Goal: Task Accomplishment & Management: Manage account settings

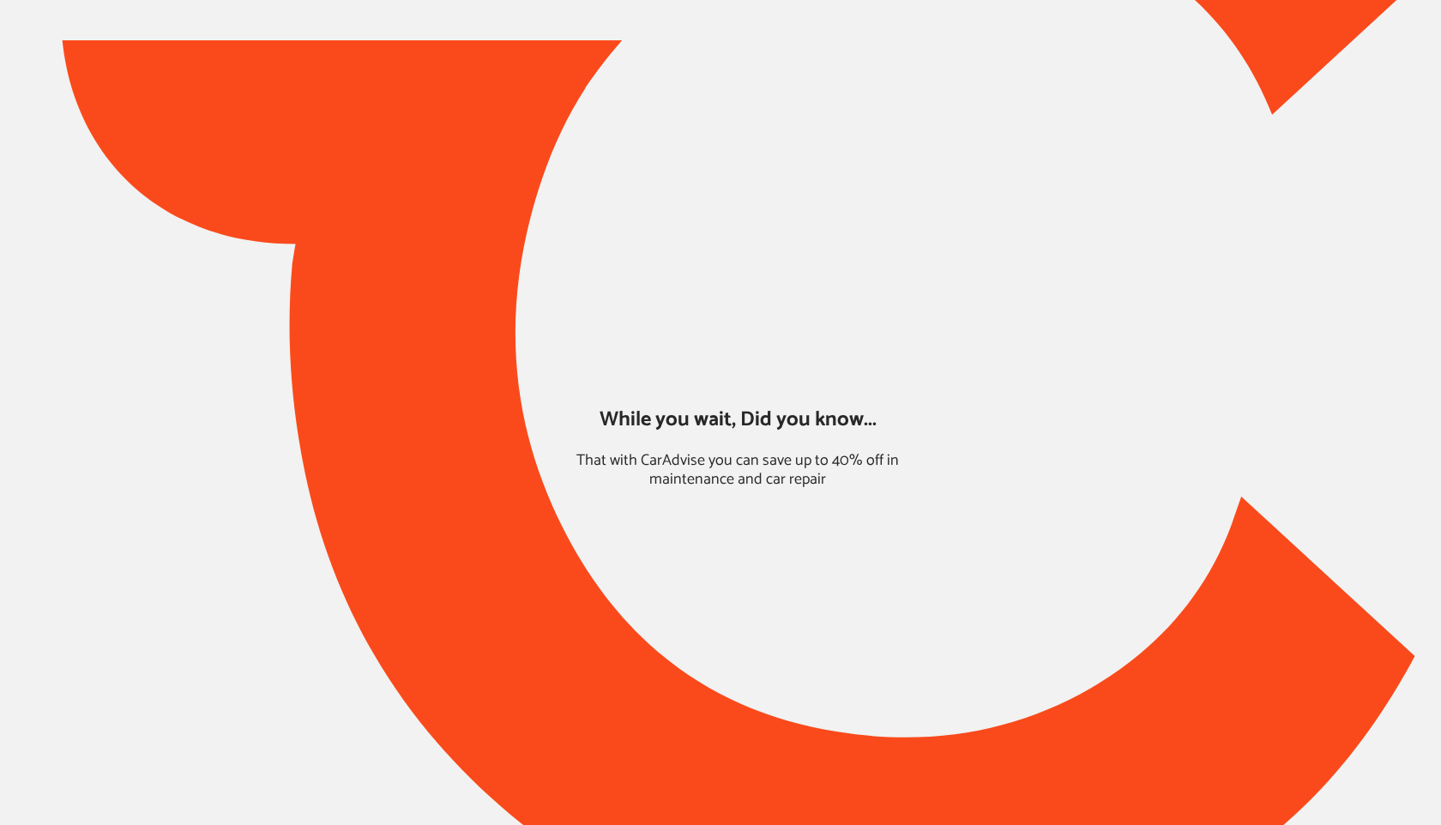
type input "*****"
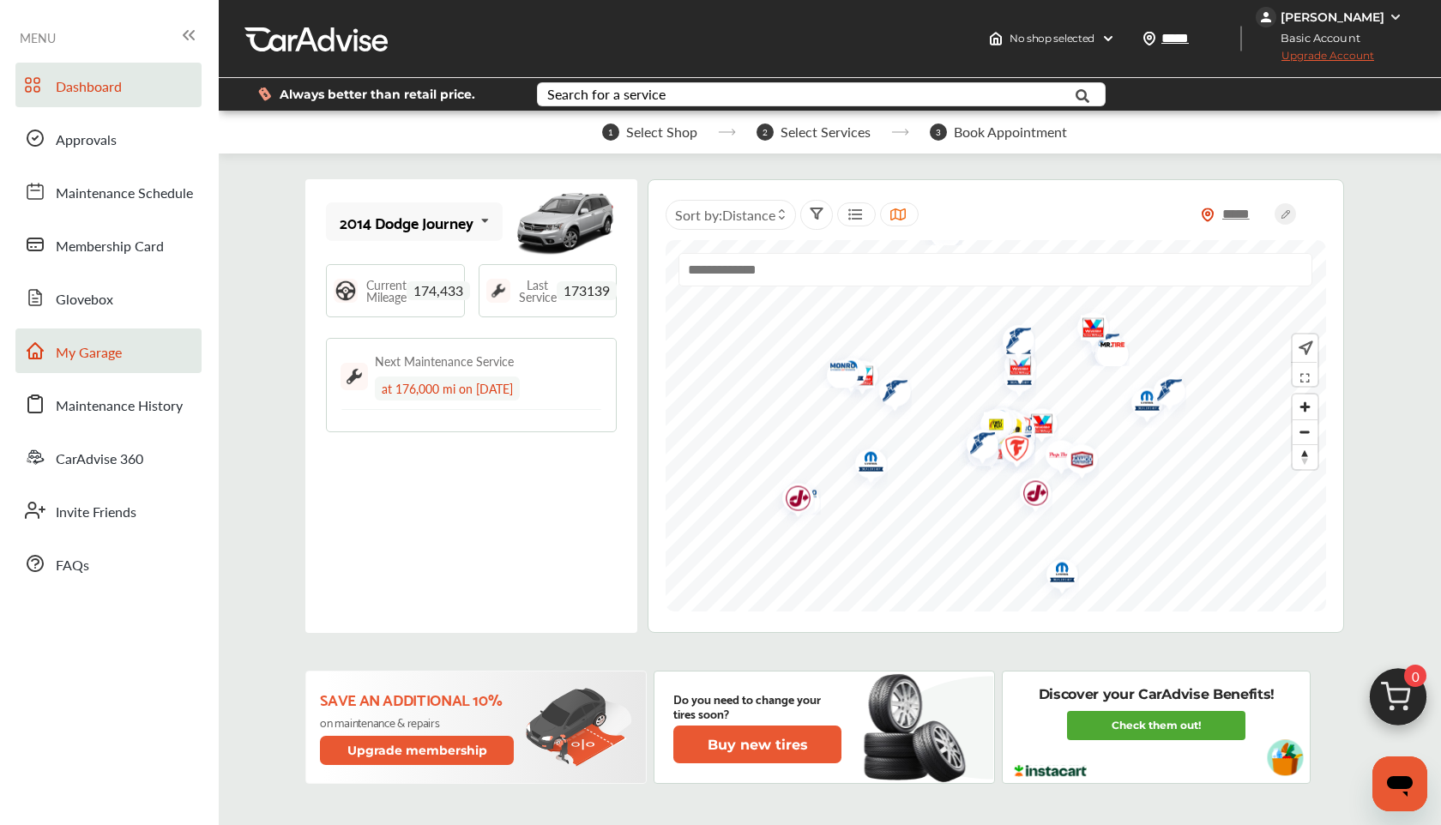
click at [102, 335] on link "My Garage" at bounding box center [108, 351] width 186 height 45
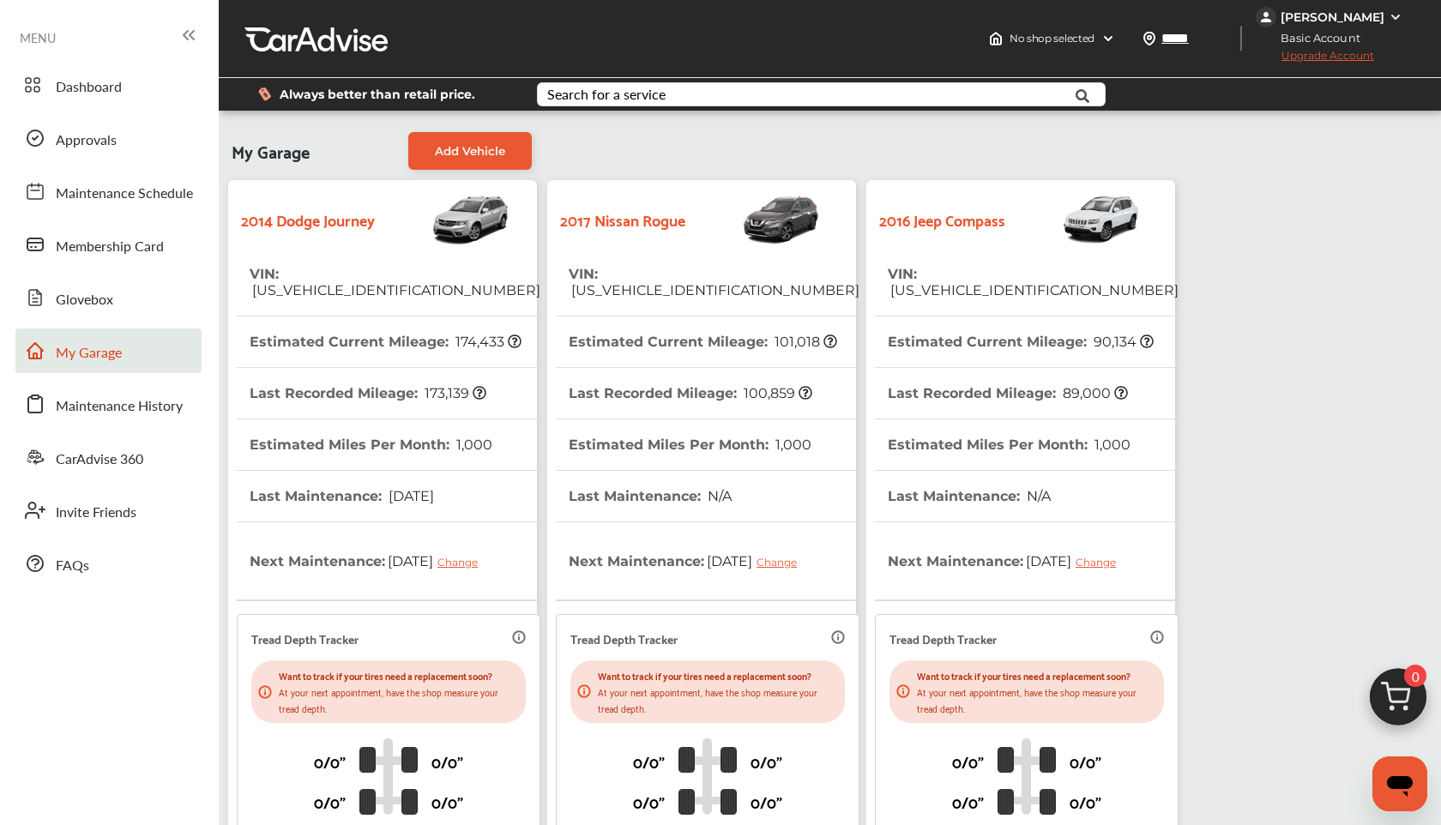
click at [702, 368] on th "Last Recorded Mileage : 100,859" at bounding box center [691, 393] width 244 height 51
click at [151, 141] on link "Approvals" at bounding box center [108, 138] width 186 height 45
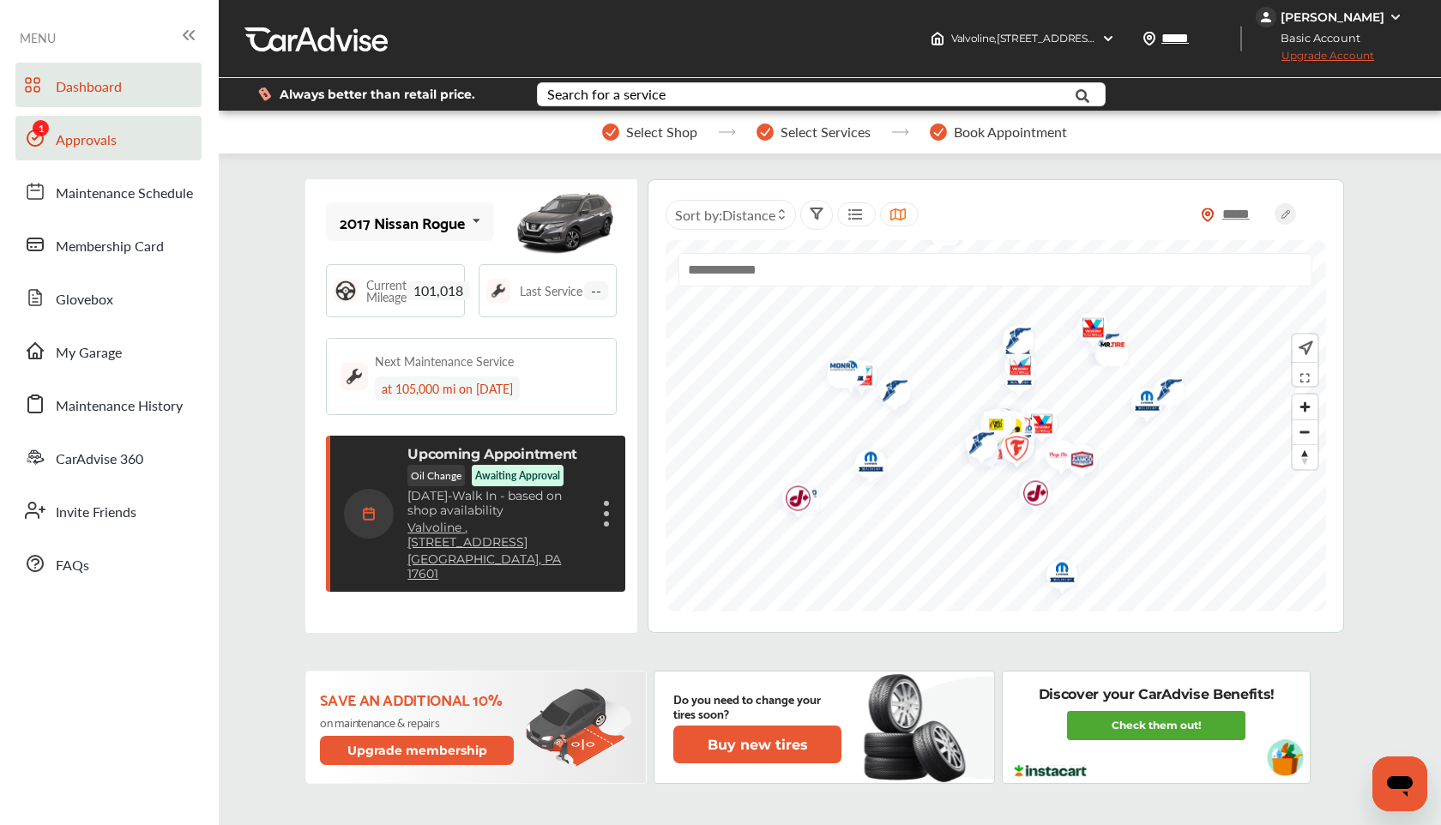
click at [150, 134] on link "Approvals" at bounding box center [108, 138] width 186 height 45
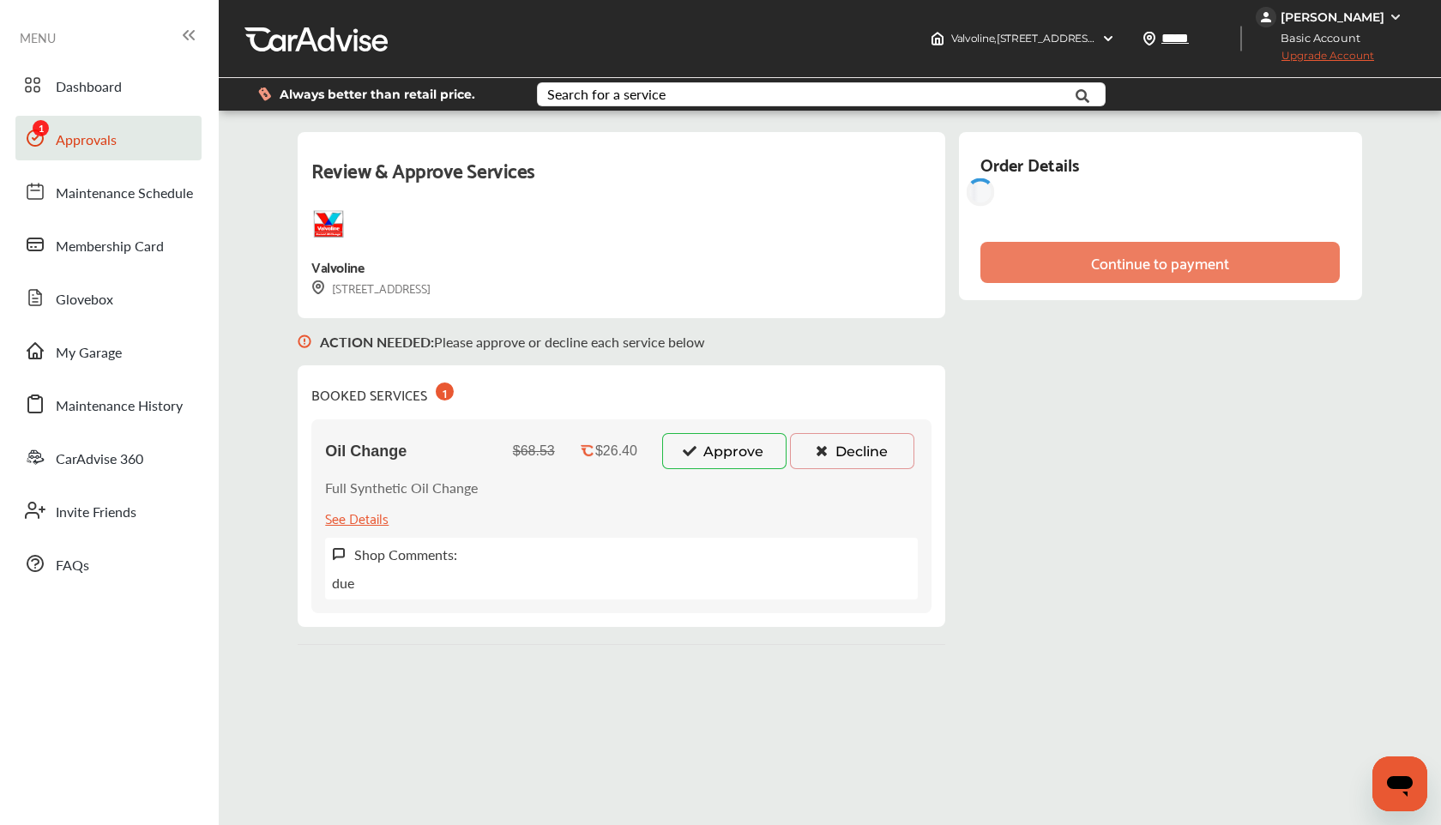
click at [710, 447] on button "Approve" at bounding box center [724, 451] width 124 height 36
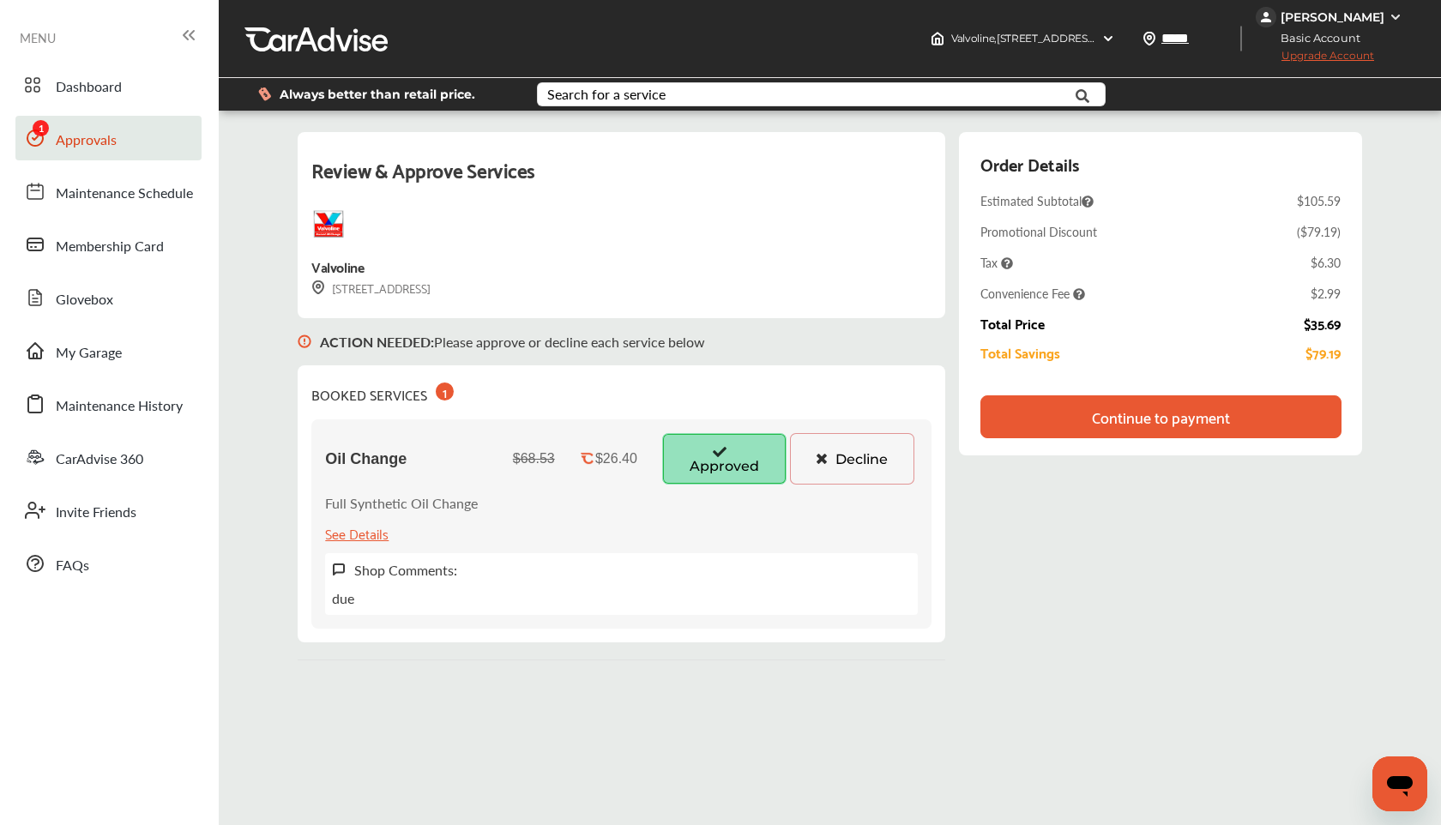
click at [1040, 420] on div "Continue to payment" at bounding box center [1161, 416] width 361 height 43
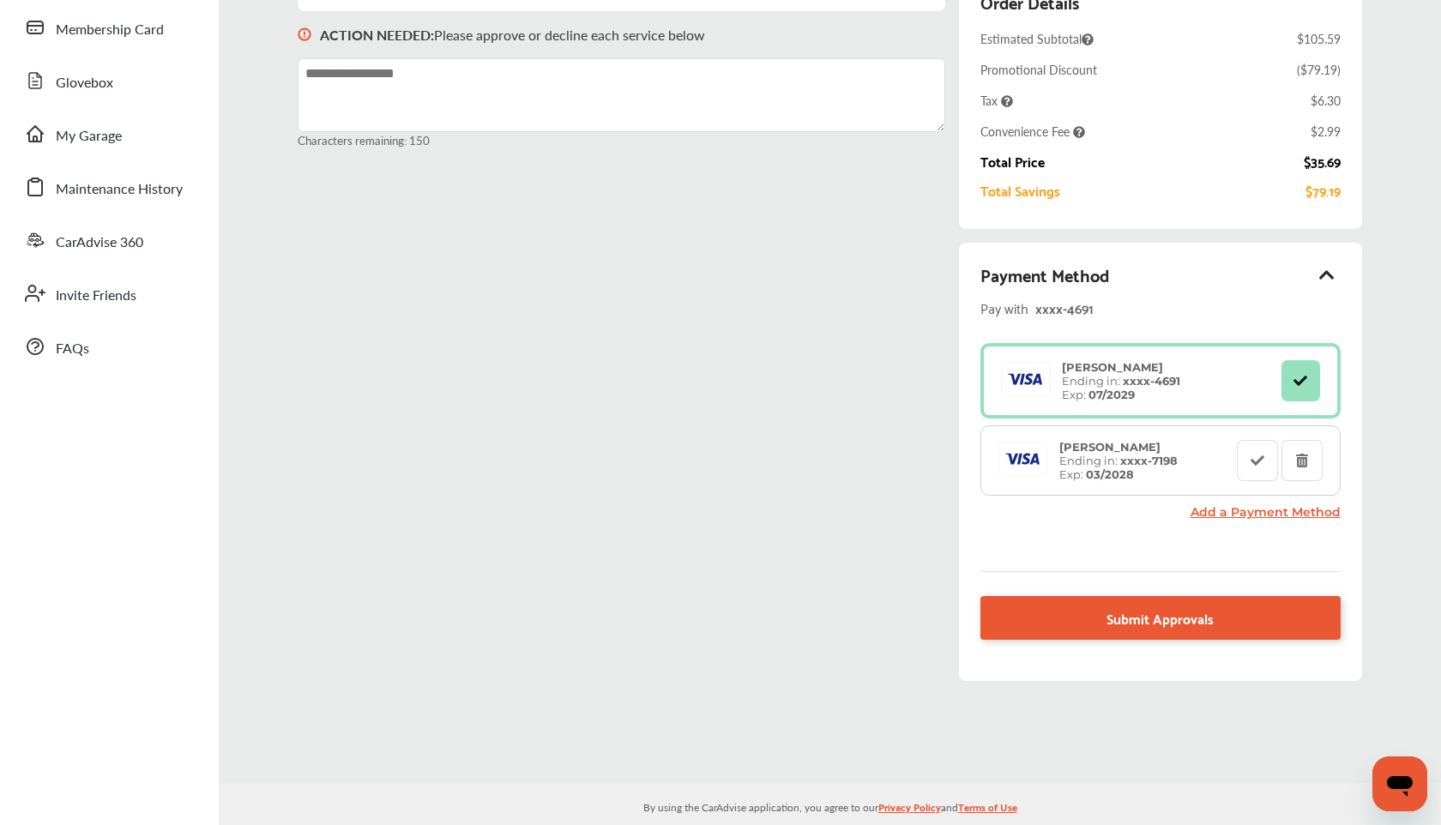
scroll to position [236, 0]
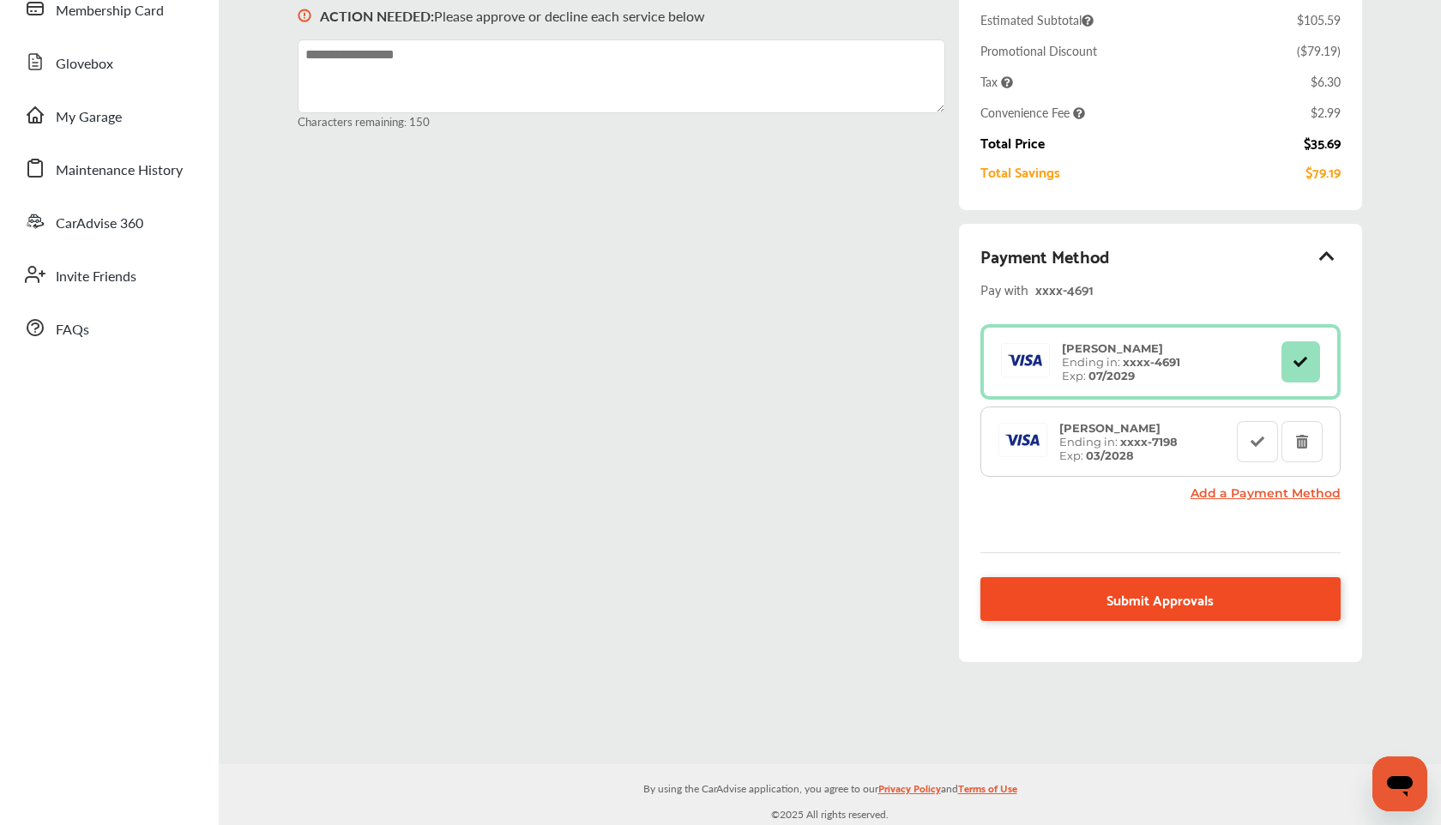
click at [1201, 588] on span "Submit Approvals" at bounding box center [1160, 599] width 107 height 23
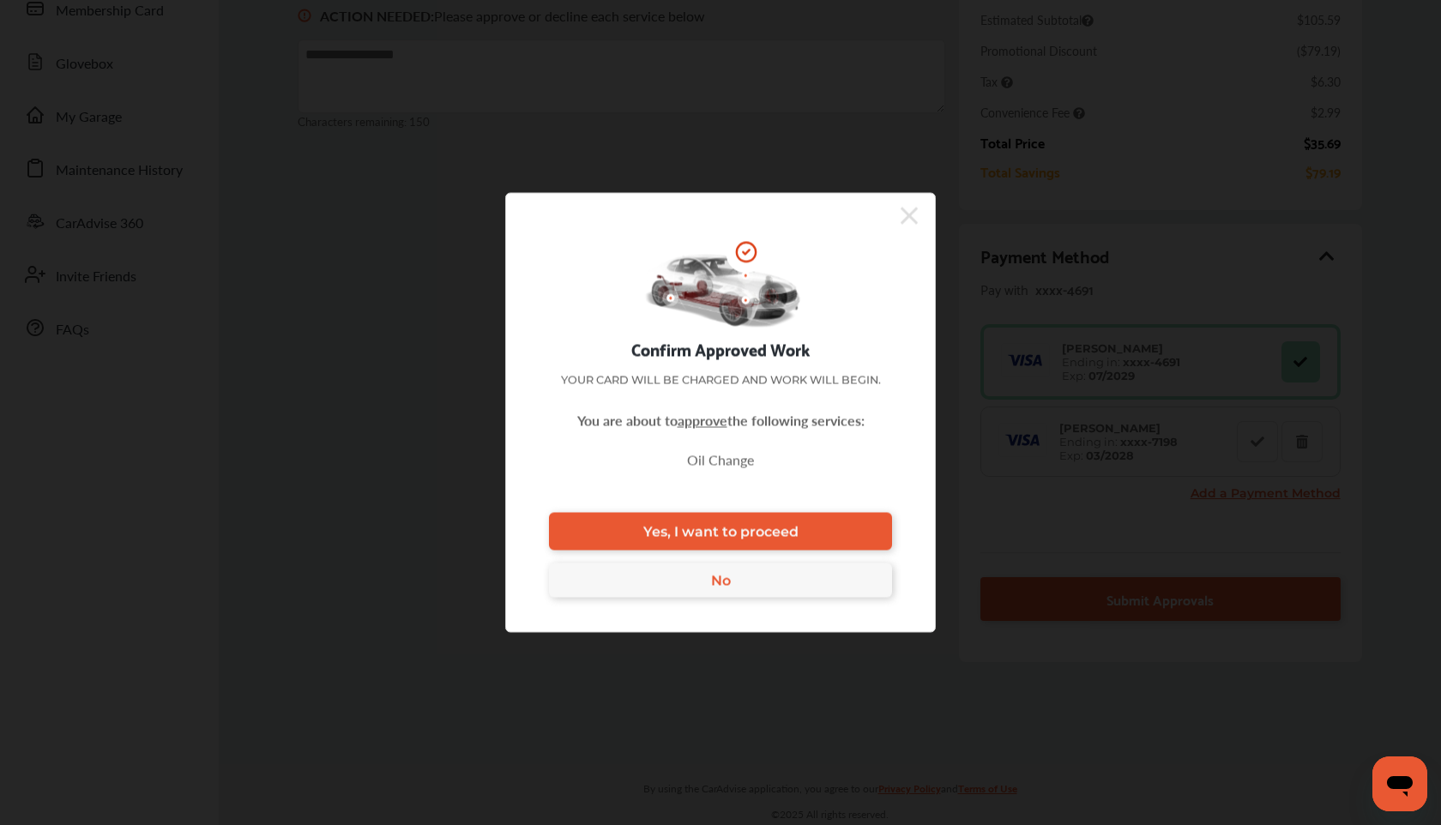
click at [779, 527] on span "Yes, I want to proceed" at bounding box center [720, 531] width 155 height 16
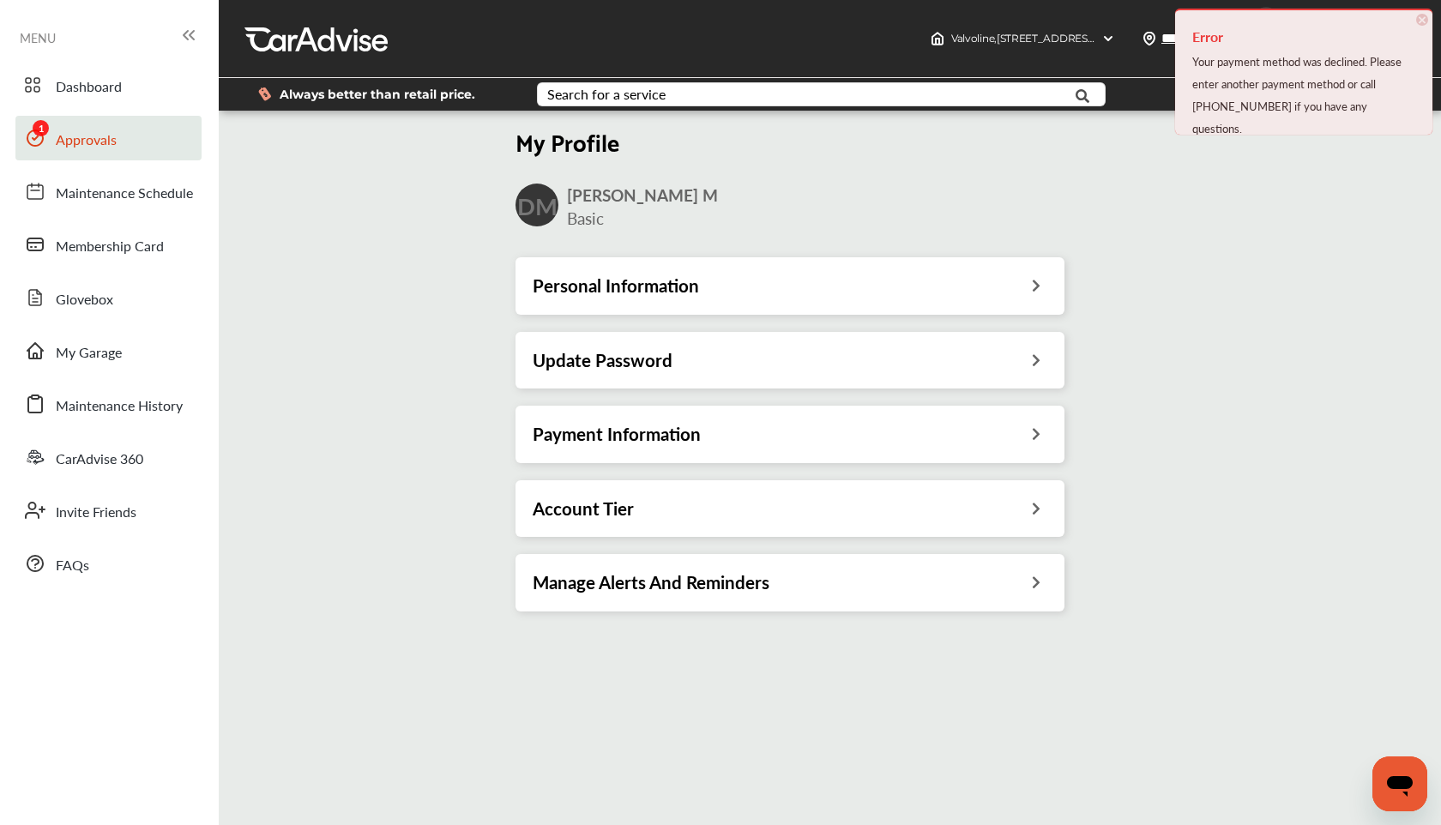
click at [152, 127] on link "Approvals" at bounding box center [108, 138] width 186 height 45
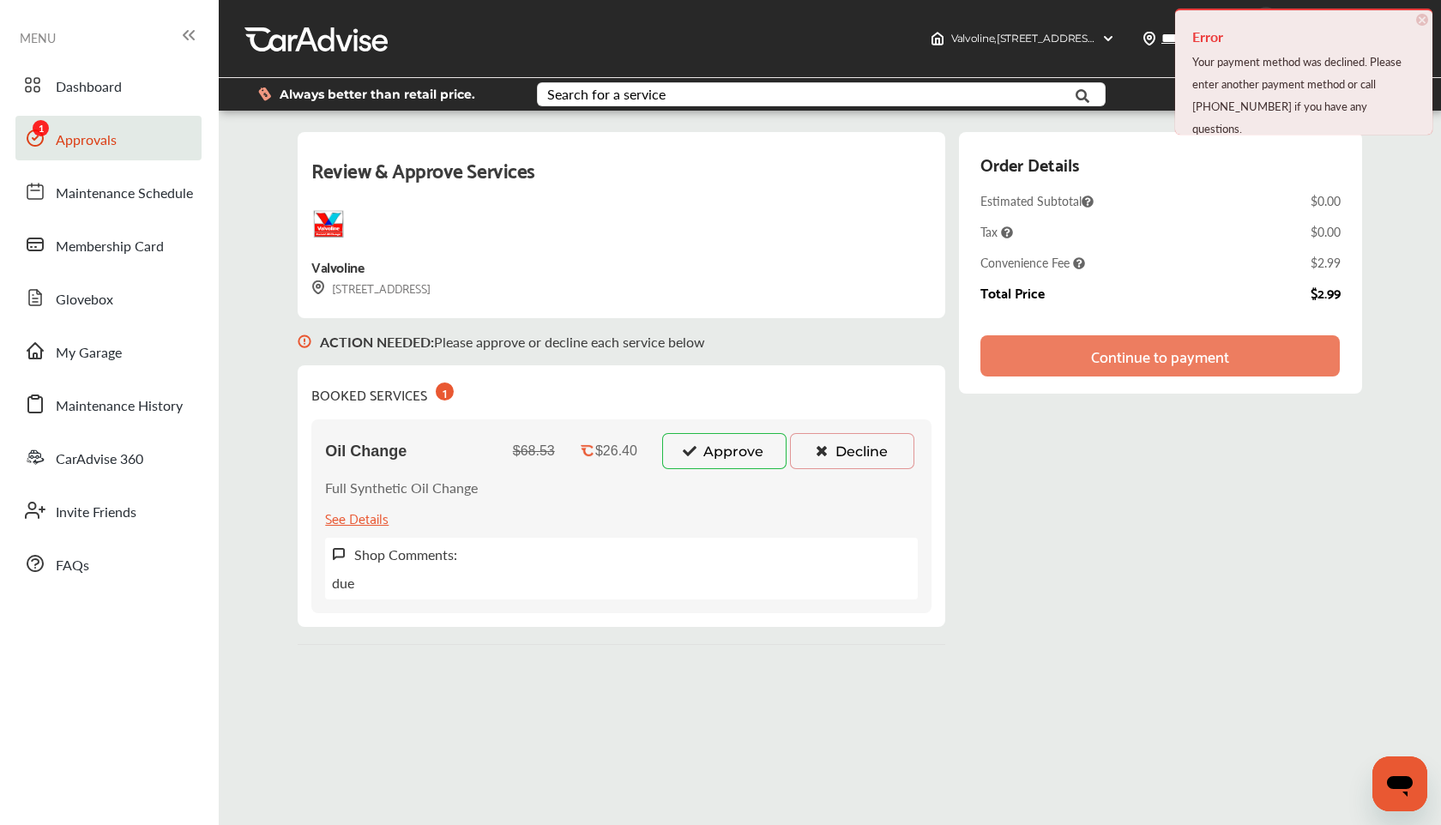
click at [738, 436] on button "Approve" at bounding box center [724, 451] width 124 height 36
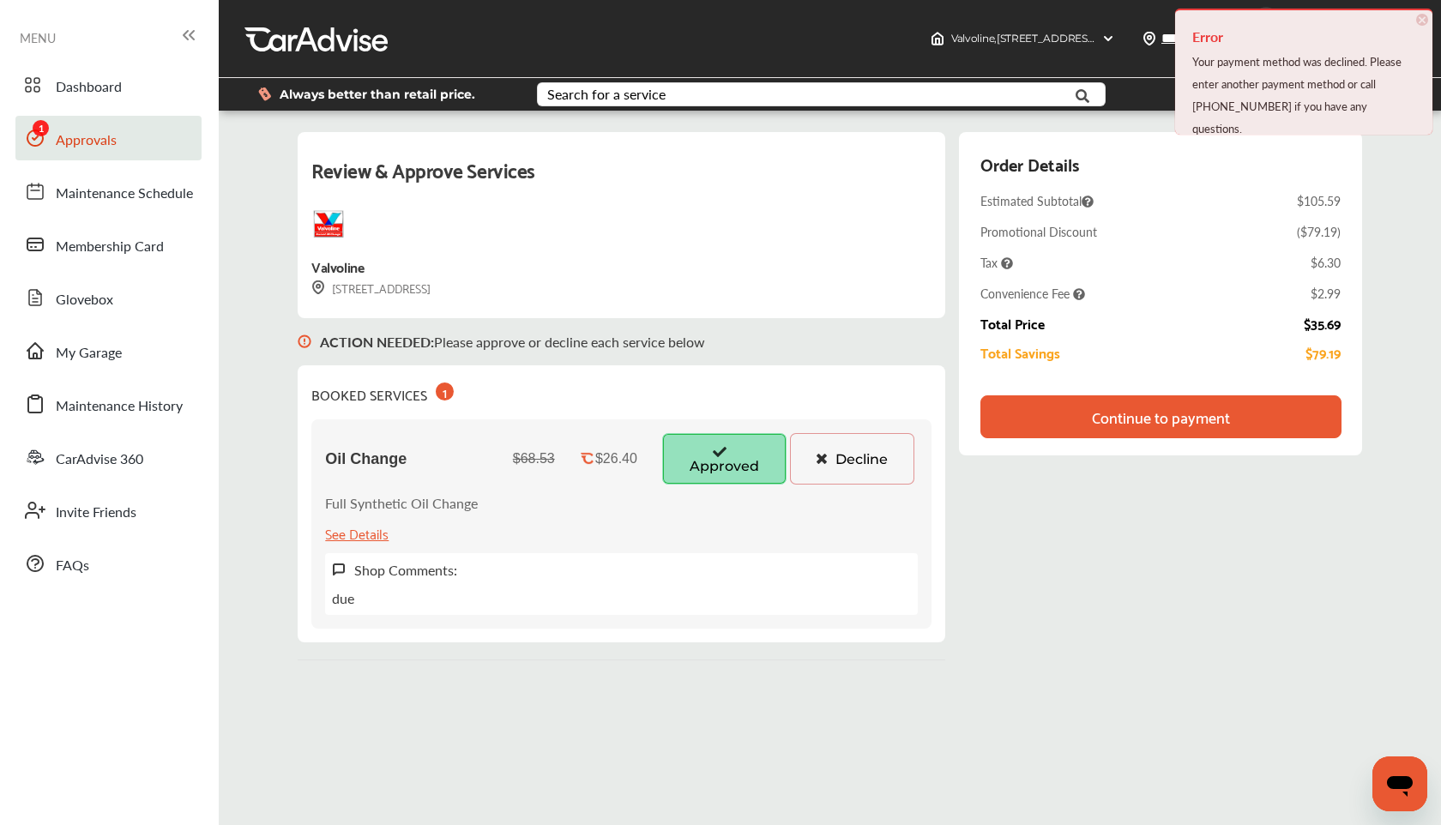
click at [1208, 431] on div "Continue to payment" at bounding box center [1161, 416] width 361 height 43
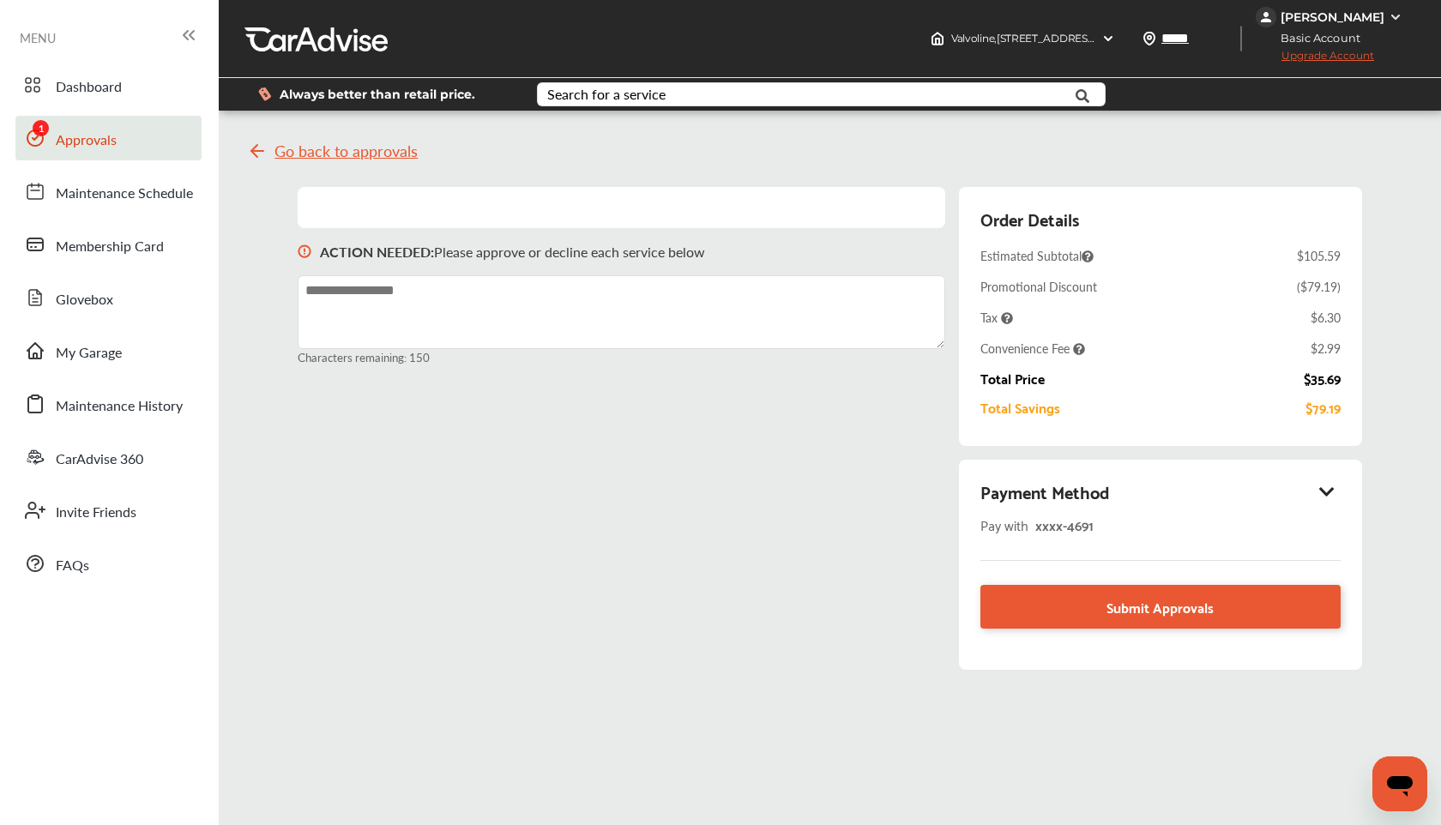
click at [1334, 484] on div "Payment Method" at bounding box center [1161, 491] width 360 height 29
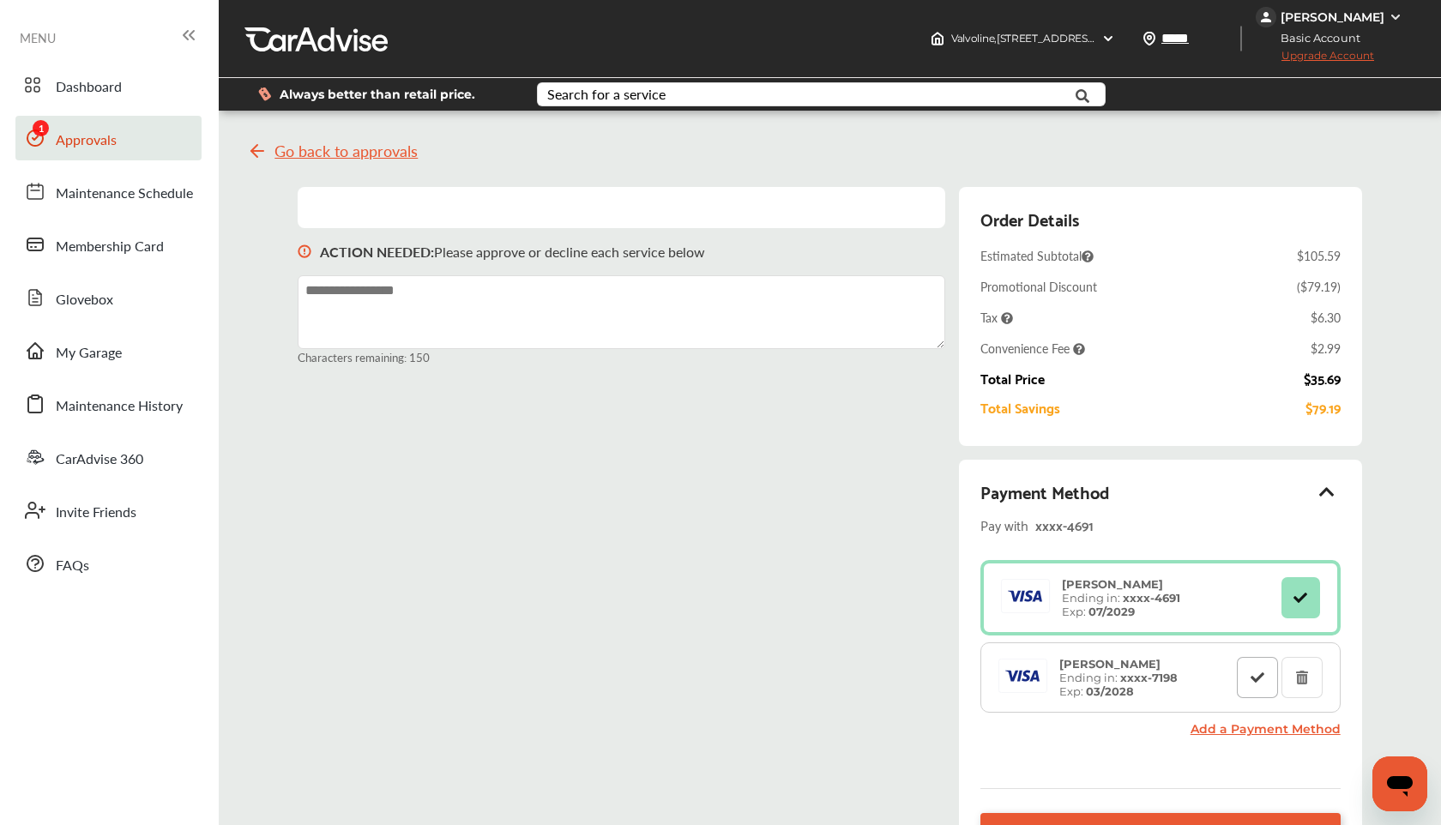
click at [1256, 678] on icon at bounding box center [1257, 677] width 16 height 12
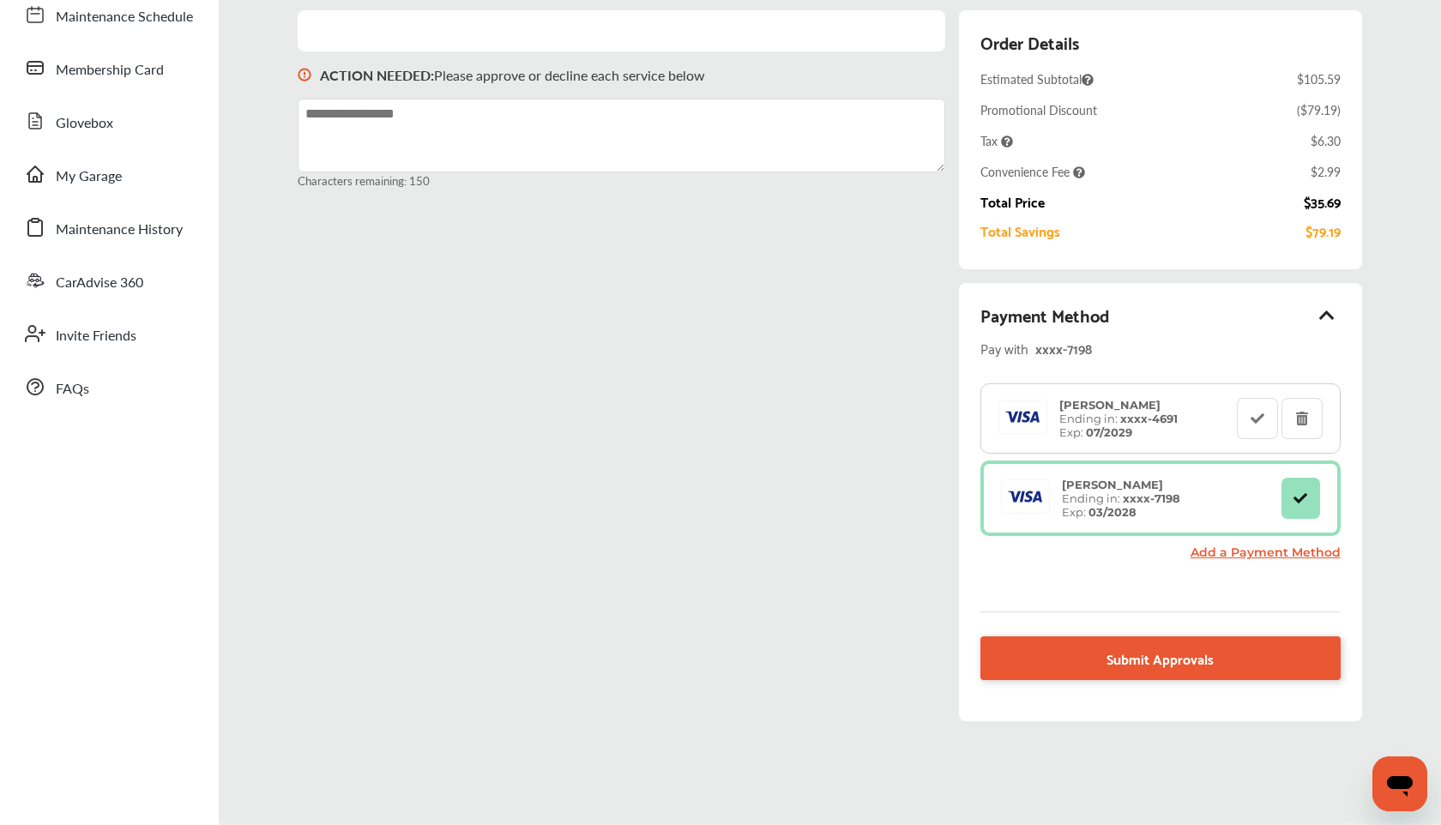
scroll to position [236, 0]
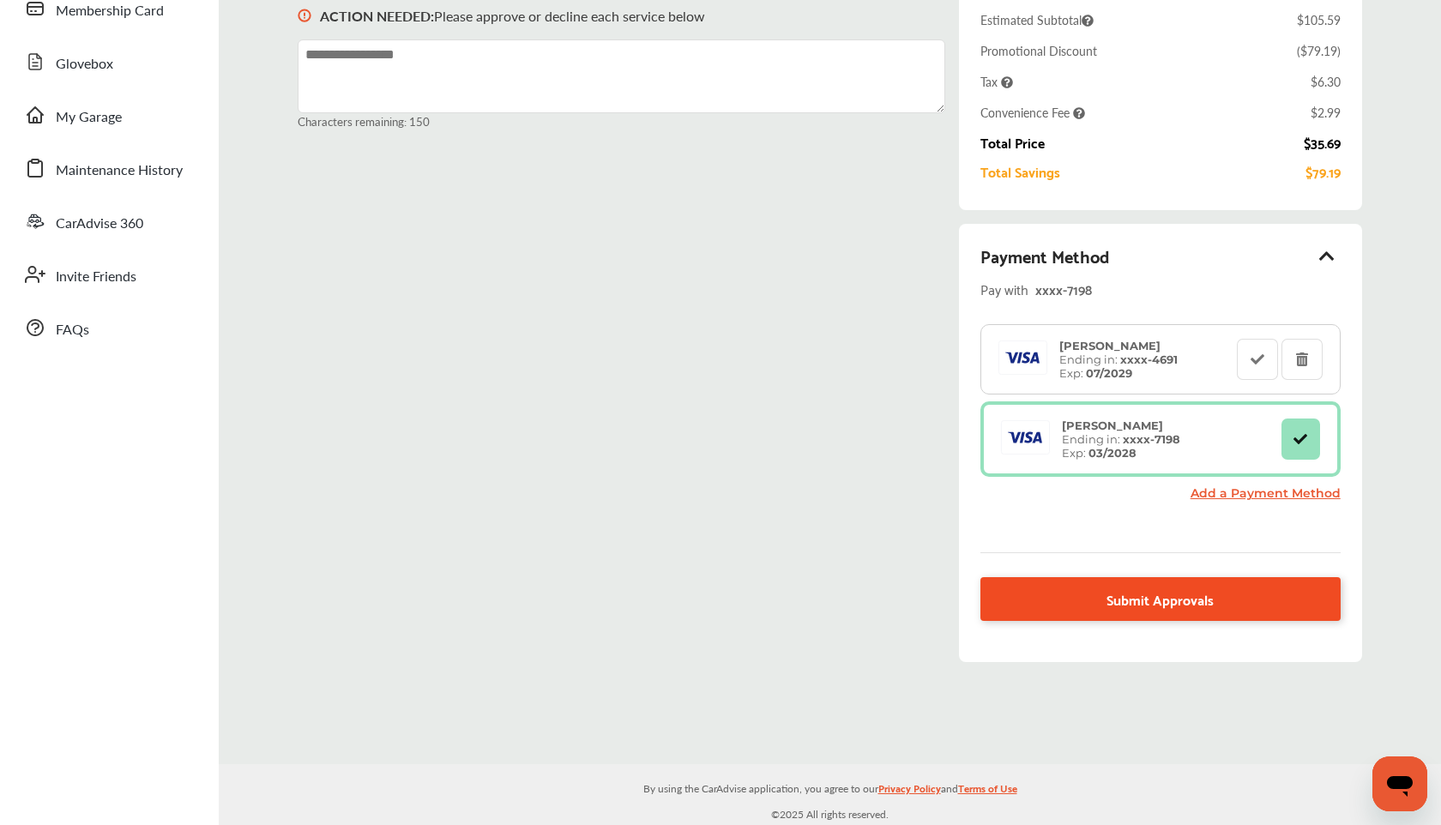
click at [1202, 595] on span "Submit Approvals" at bounding box center [1160, 599] width 107 height 23
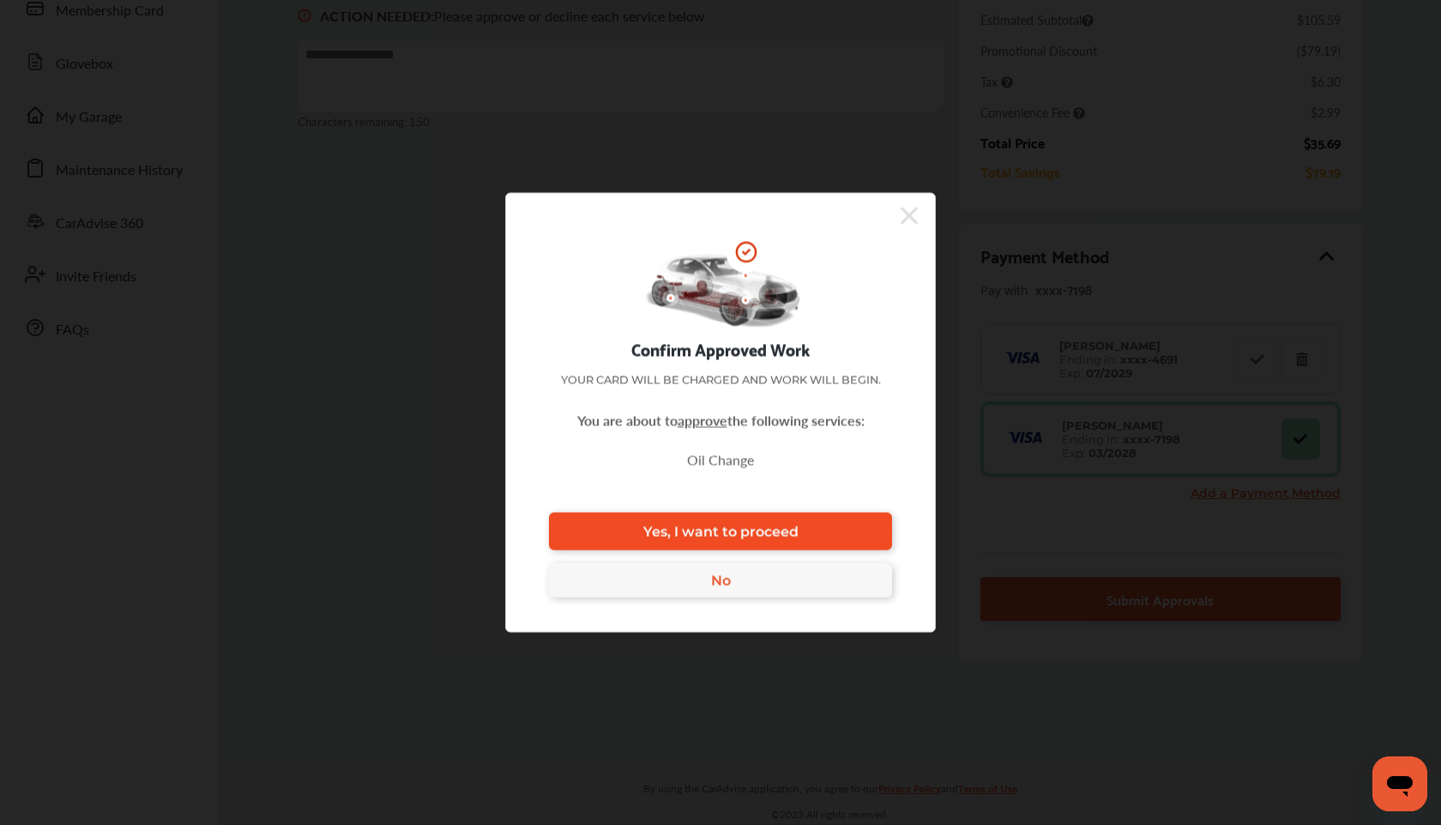
click at [821, 526] on link "Yes, I want to proceed" at bounding box center [720, 532] width 343 height 38
